Goal: Navigation & Orientation: Find specific page/section

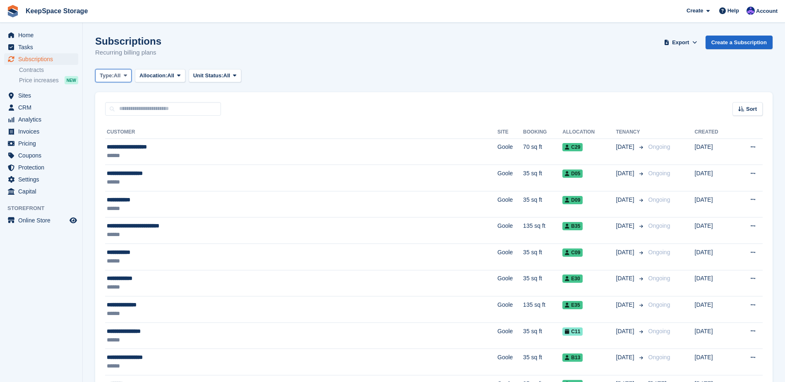
click at [121, 74] on span "All" at bounding box center [117, 76] width 7 height 8
click at [122, 140] on link "Active" at bounding box center [135, 139] width 72 height 15
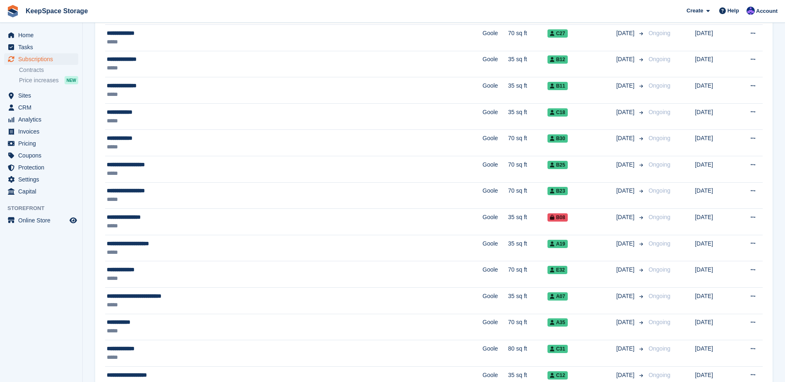
scroll to position [1113, 0]
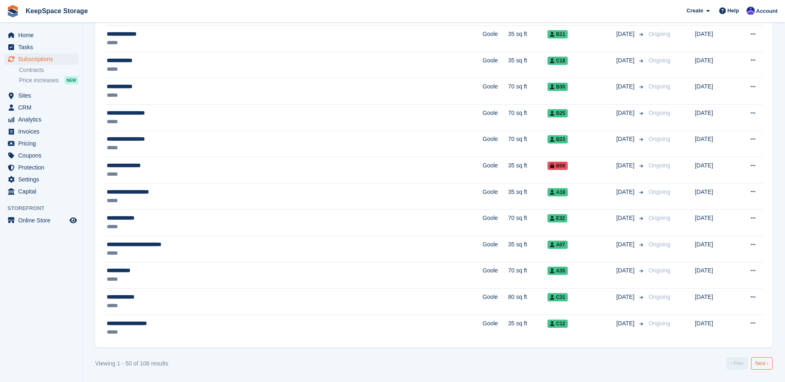
click at [759, 360] on link "Next ›" at bounding box center [762, 364] width 22 height 12
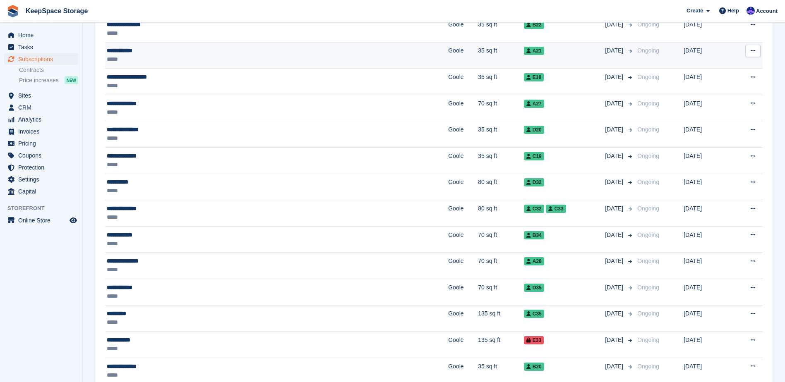
scroll to position [1113, 0]
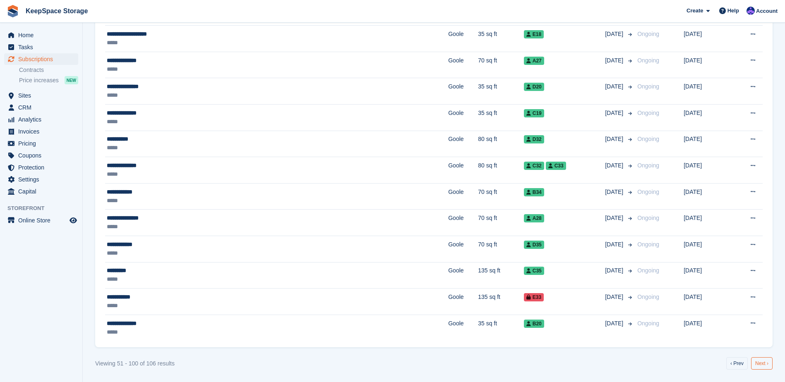
click at [760, 364] on link "Next ›" at bounding box center [762, 364] width 22 height 12
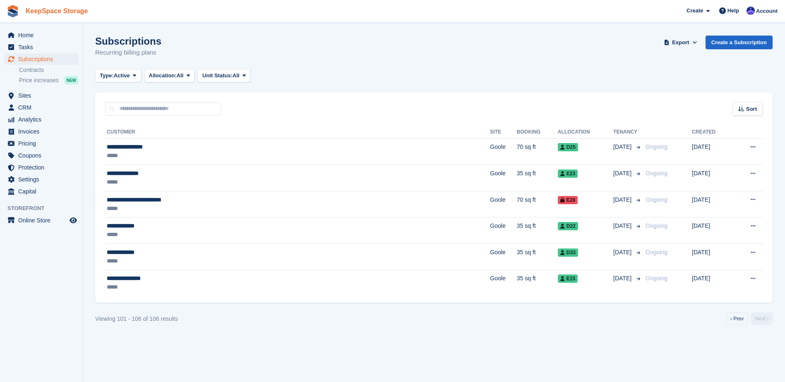
click at [47, 5] on link "KeepSpace Storage" at bounding box center [56, 11] width 69 height 14
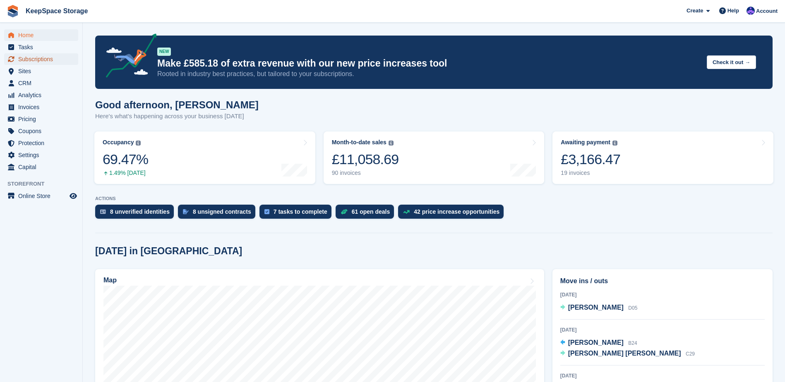
click at [53, 59] on span "Subscriptions" at bounding box center [43, 59] width 50 height 12
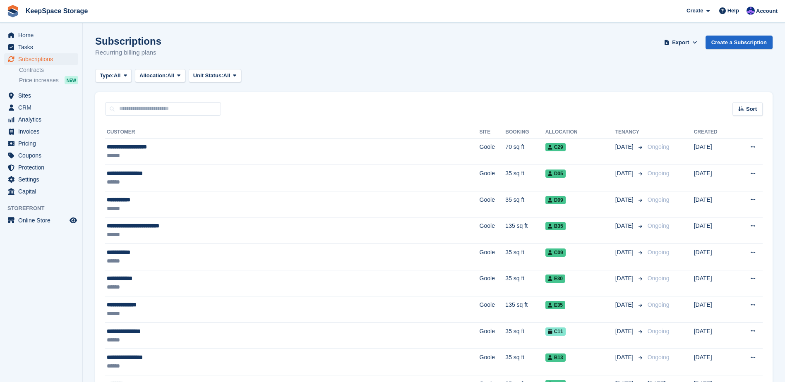
click at [43, 101] on ul "Sites Sites" at bounding box center [41, 96] width 82 height 12
click at [43, 105] on span "CRM" at bounding box center [43, 108] width 50 height 12
